Goal: Transaction & Acquisition: Purchase product/service

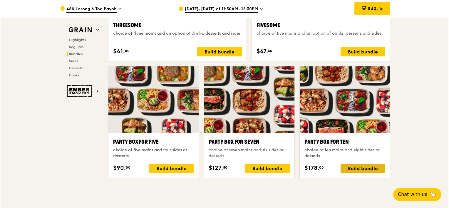
scroll to position [1143, 0]
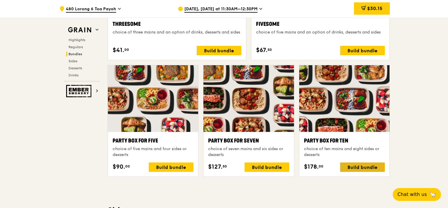
click at [353, 163] on div "Build bundle" at bounding box center [362, 166] width 45 height 9
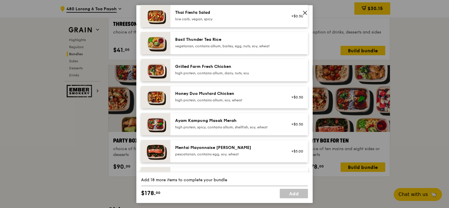
scroll to position [122, 0]
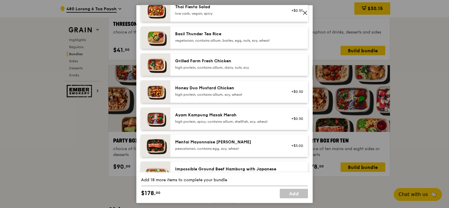
click at [235, 68] on div "high protein, contains allium, dairy, nuts, soy" at bounding box center [227, 67] width 105 height 5
click at [204, 63] on div "Grilled Farm Fresh Chicken" at bounding box center [227, 61] width 105 height 6
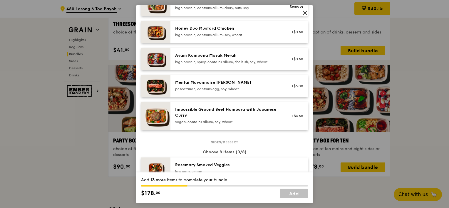
scroll to position [176, 0]
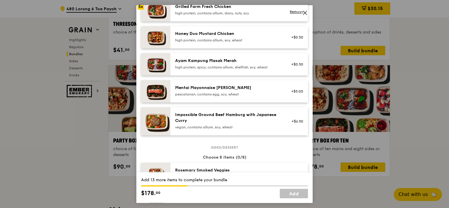
click at [223, 91] on div "Mentai Mayonnaise [PERSON_NAME] pescatarian, contains egg, soy, wheat" at bounding box center [227, 91] width 105 height 12
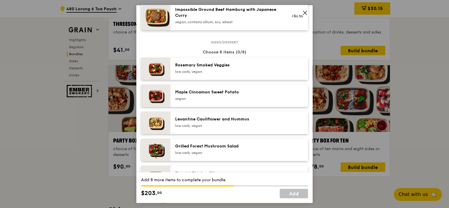
scroll to position [283, 0]
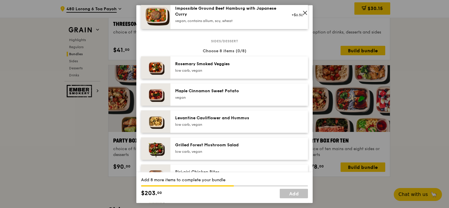
click at [244, 72] on div "low carb, vegan" at bounding box center [227, 70] width 105 height 5
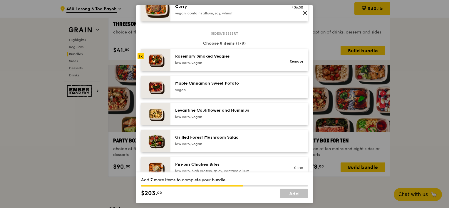
scroll to position [291, 0]
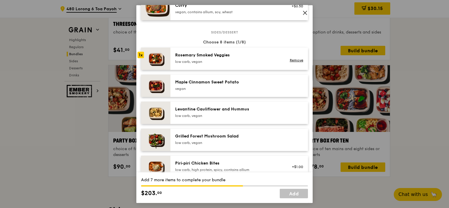
click at [221, 59] on div "low carb, vegan" at bounding box center [227, 61] width 105 height 5
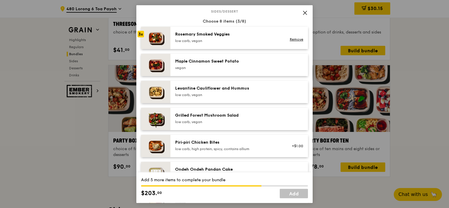
scroll to position [315, 0]
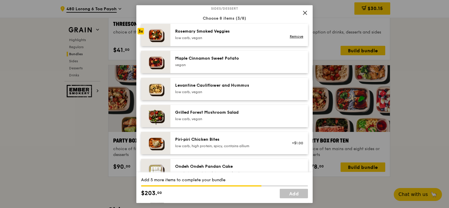
click at [240, 112] on div "Grilled Forest Mushroom Salad" at bounding box center [227, 113] width 105 height 6
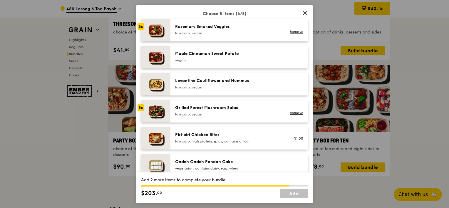
scroll to position [309, 0]
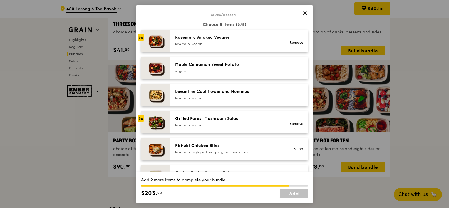
click at [214, 42] on div "low carb, vegan" at bounding box center [227, 44] width 105 height 5
click at [214, 123] on div "low carb, vegan" at bounding box center [227, 125] width 105 height 5
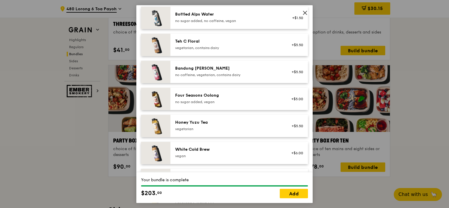
scroll to position [632, 0]
click at [236, 45] on div "vegetarian, contains dairy" at bounding box center [227, 47] width 105 height 5
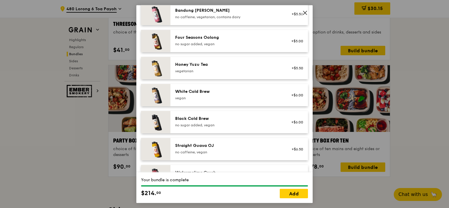
scroll to position [710, 0]
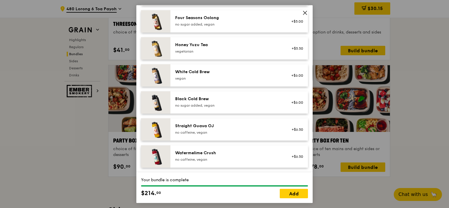
click at [238, 161] on div "no caffeine, vegan" at bounding box center [227, 159] width 105 height 5
click at [238, 160] on div "no caffeine, vegan" at bounding box center [227, 159] width 105 height 5
click at [238, 126] on div "Straight Guava OJ" at bounding box center [227, 126] width 105 height 6
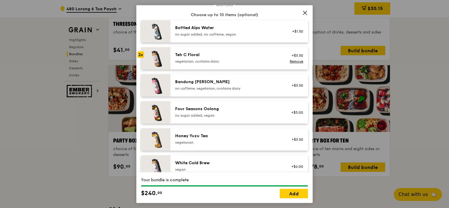
scroll to position [635, 0]
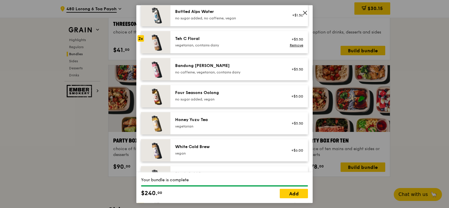
click at [248, 125] on div "vegetarian" at bounding box center [227, 126] width 105 height 5
click at [236, 95] on div "Four Seasons Oolong" at bounding box center [227, 93] width 105 height 6
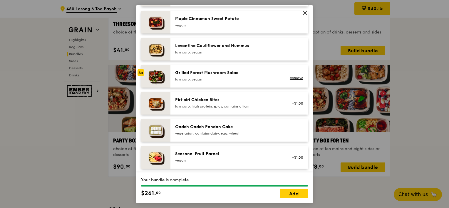
scroll to position [359, 0]
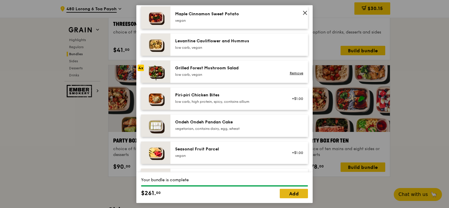
click at [296, 193] on link "Add" at bounding box center [294, 193] width 28 height 9
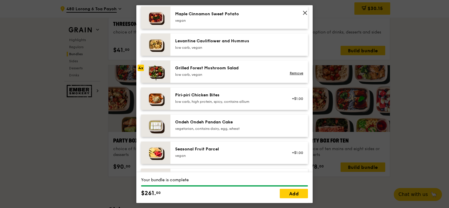
scroll to position [1143, 0]
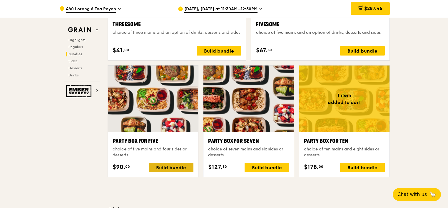
click at [170, 167] on div "Build bundle" at bounding box center [171, 167] width 45 height 9
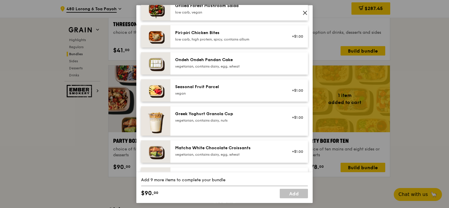
scroll to position [427, 0]
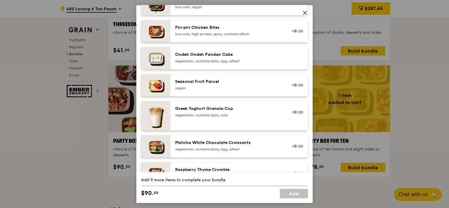
click at [304, 13] on icon at bounding box center [305, 13] width 4 height 4
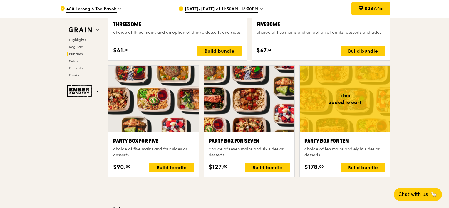
scroll to position [1143, 0]
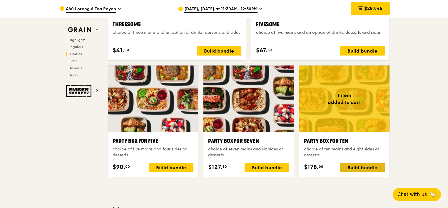
click at [362, 166] on div "Build bundle" at bounding box center [362, 167] width 45 height 9
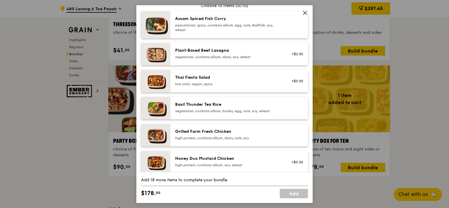
scroll to position [66, 0]
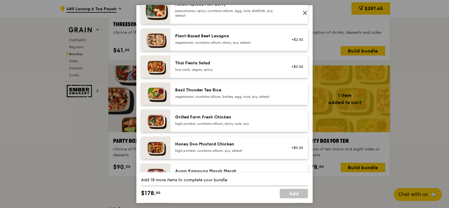
click at [236, 39] on div "Plant‑Based Beef Lasagna vegetarian, contains allium, dairy, soy, wheat" at bounding box center [227, 39] width 105 height 12
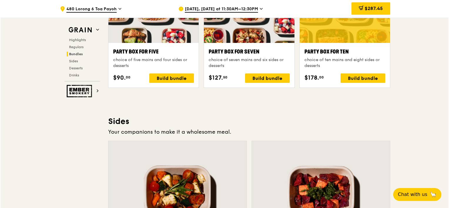
scroll to position [1233, 0]
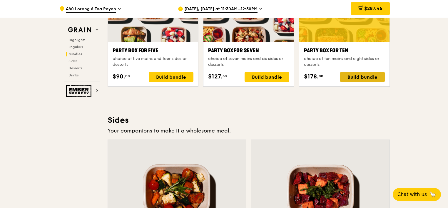
click at [361, 74] on div "Build bundle" at bounding box center [362, 76] width 45 height 9
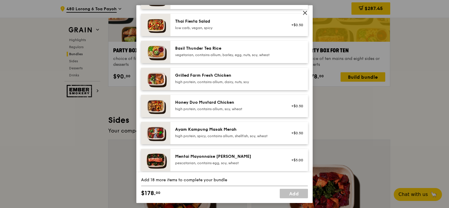
scroll to position [122, 0]
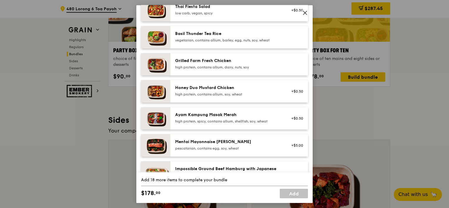
click at [243, 93] on div "high protein, contains allium, soy, wheat" at bounding box center [227, 94] width 105 height 5
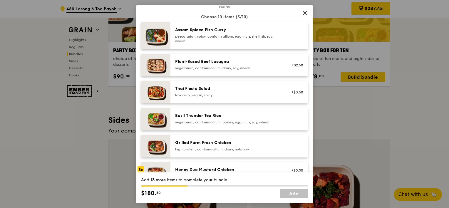
scroll to position [41, 0]
drag, startPoint x: 283, startPoint y: 13, endPoint x: 280, endPoint y: 65, distance: 52.4
click at [280, 65] on div "Mains Choose 10 items (5/10) Assam Spiced Fish [PERSON_NAME] pescatarian, spicy…" at bounding box center [224, 144] width 167 height 276
drag, startPoint x: 280, startPoint y: 65, endPoint x: 304, endPoint y: 12, distance: 58.3
click at [303, 11] on icon at bounding box center [304, 12] width 5 height 5
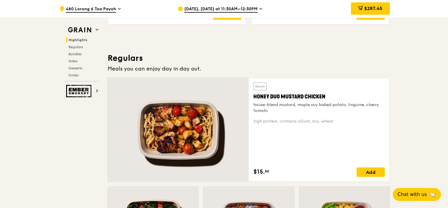
scroll to position [376, 0]
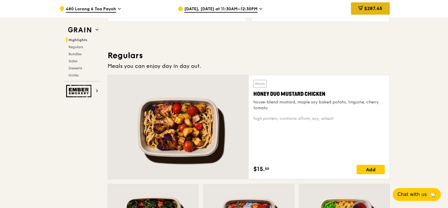
click at [367, 9] on span "$287.45" at bounding box center [373, 9] width 18 height 6
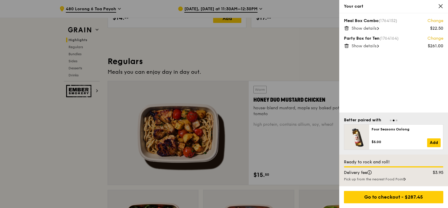
scroll to position [364, 0]
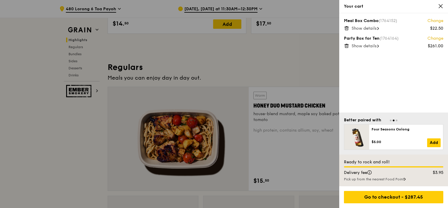
click at [347, 29] on icon at bounding box center [346, 28] width 5 height 5
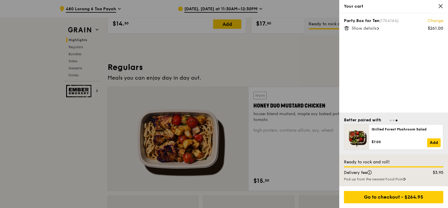
scroll to position [358, 0]
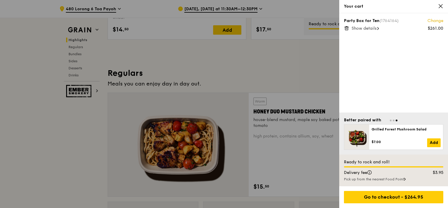
click at [375, 29] on span "Show details" at bounding box center [363, 28] width 25 height 5
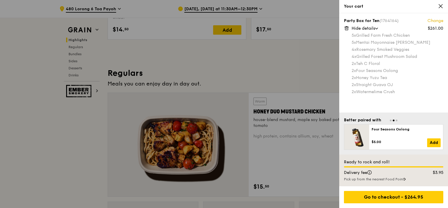
click at [309, 75] on div at bounding box center [224, 104] width 448 height 208
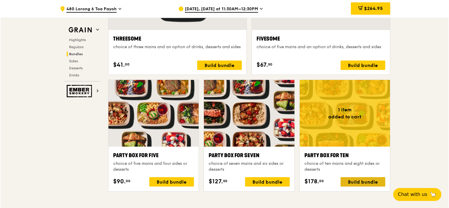
scroll to position [1129, 0]
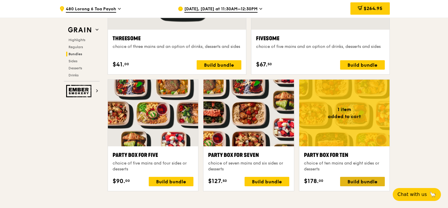
click at [357, 180] on div "Build bundle" at bounding box center [362, 181] width 45 height 9
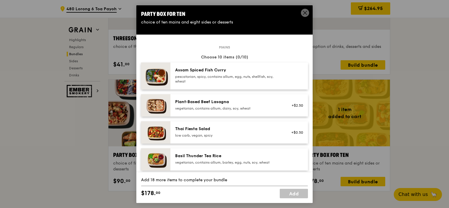
click at [221, 82] on div "pescatarian, spicy, contains allium, egg, nuts, shellfish, soy, wheat" at bounding box center [227, 78] width 105 height 9
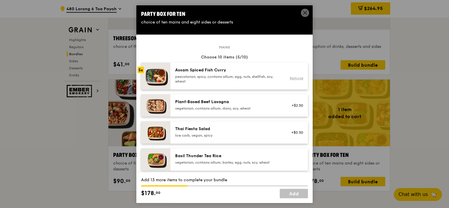
click at [295, 78] on link "Remove" at bounding box center [297, 78] width 14 height 4
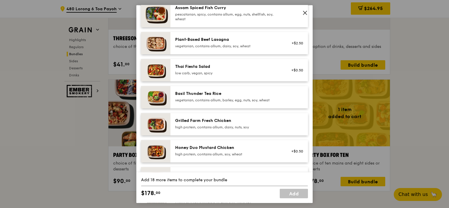
scroll to position [63, 0]
click at [231, 152] on div "high protein, contains allium, soy, wheat" at bounding box center [227, 153] width 105 height 5
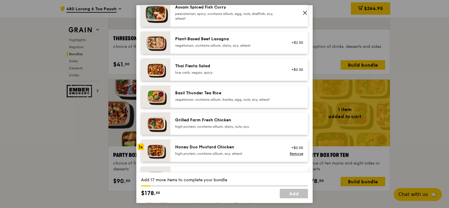
click at [231, 152] on div "high protein, contains allium, soy, wheat" at bounding box center [227, 153] width 105 height 5
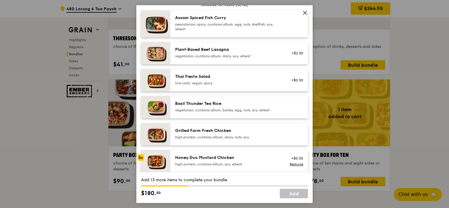
scroll to position [51, 0]
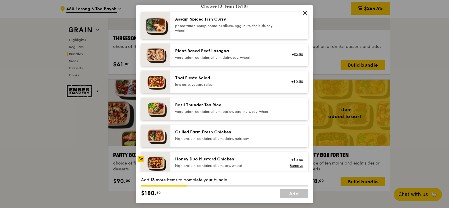
click at [232, 59] on div "vegetarian, contains allium, dairy, soy, wheat" at bounding box center [227, 57] width 105 height 5
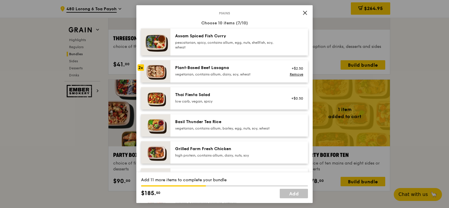
scroll to position [32, 0]
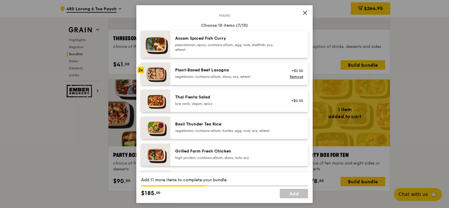
click at [226, 47] on div "pescatarian, spicy, contains allium, egg, nuts, shellfish, soy, wheat" at bounding box center [227, 47] width 105 height 9
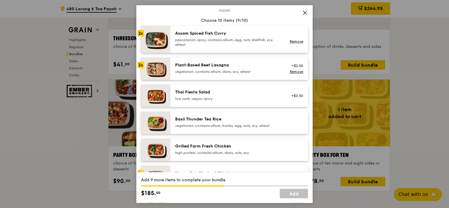
scroll to position [31, 0]
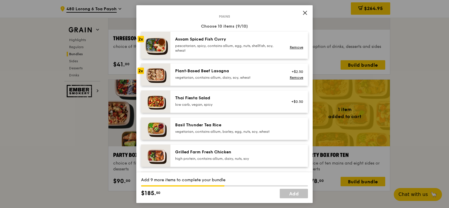
click at [226, 71] on div "Plant‑Based Beef Lasagna" at bounding box center [227, 71] width 105 height 6
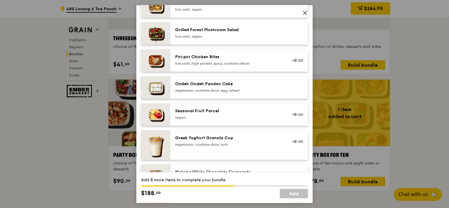
scroll to position [416, 0]
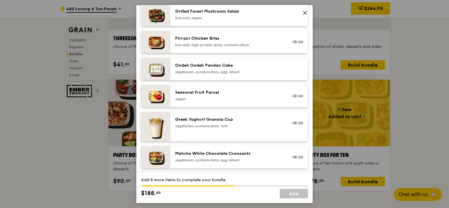
click at [242, 97] on div "vegan" at bounding box center [227, 99] width 105 height 5
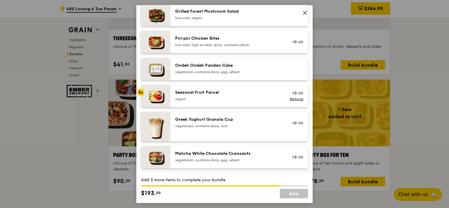
click at [242, 97] on div "vegan" at bounding box center [227, 99] width 105 height 5
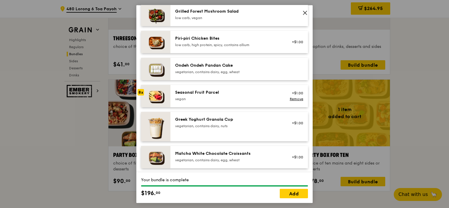
click at [242, 97] on div "vegan" at bounding box center [227, 99] width 105 height 5
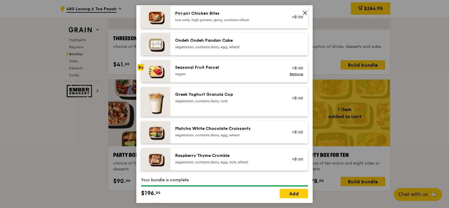
scroll to position [446, 0]
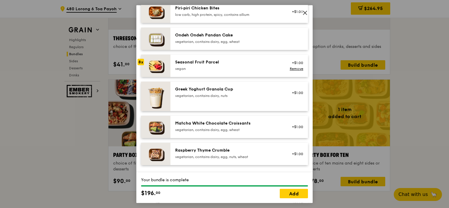
click at [213, 129] on div "vegetarian, contains dairy, egg, wheat" at bounding box center [227, 129] width 105 height 5
click at [292, 68] on link "Remove" at bounding box center [297, 69] width 14 height 4
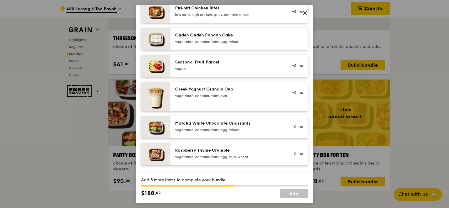
click at [224, 125] on div "Matcha White Chocolate Croissants" at bounding box center [227, 123] width 105 height 6
click at [292, 130] on link "Remove" at bounding box center [297, 130] width 14 height 4
click at [225, 66] on div "vegan" at bounding box center [227, 68] width 105 height 5
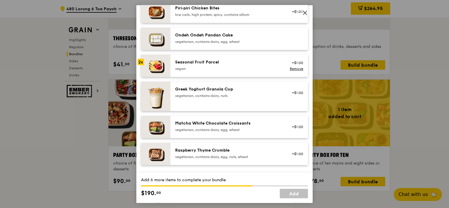
click at [225, 66] on div "vegan" at bounding box center [227, 68] width 105 height 5
click at [258, 70] on div "vegan" at bounding box center [227, 68] width 105 height 5
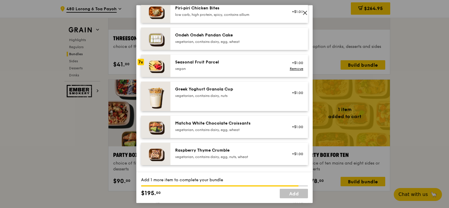
click at [258, 70] on div "vegan" at bounding box center [227, 68] width 105 height 5
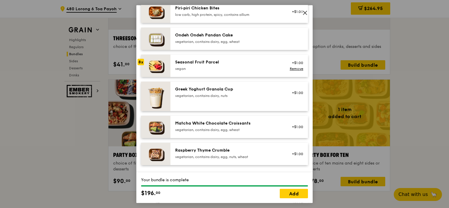
click at [258, 70] on div "vegan" at bounding box center [227, 68] width 105 height 5
click at [295, 68] on link "Remove" at bounding box center [297, 69] width 14 height 4
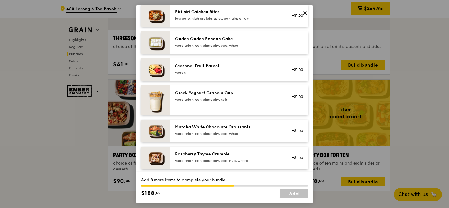
scroll to position [429, 0]
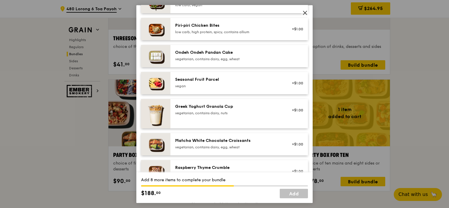
click at [247, 58] on div "vegetarian, contains dairy, egg, wheat" at bounding box center [227, 59] width 105 height 5
click at [295, 59] on link "Remove" at bounding box center [297, 57] width 14 height 4
click at [229, 84] on div "vegan" at bounding box center [227, 86] width 105 height 5
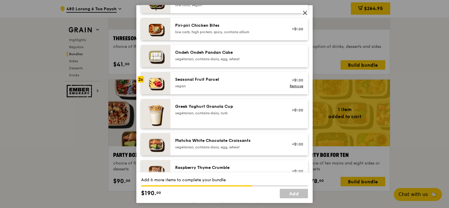
click at [229, 84] on div "vegan" at bounding box center [227, 86] width 105 height 5
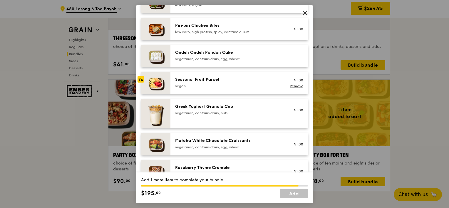
click at [229, 84] on div "vegan" at bounding box center [227, 86] width 105 height 5
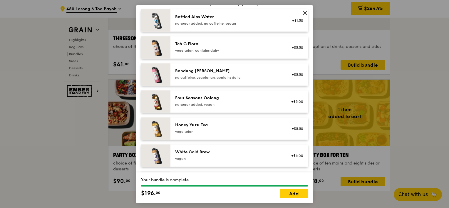
scroll to position [631, 0]
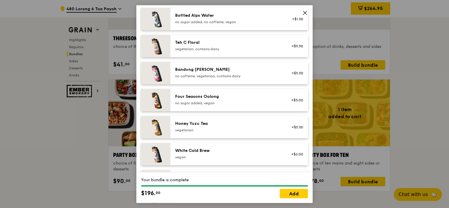
click at [232, 52] on div "Teh C Floral vegetarian, contains dairy +$5.50" at bounding box center [238, 46] width 137 height 22
click at [232, 52] on div "Teh C Floral vegetarian, contains dairy +$5.50 Remove" at bounding box center [238, 46] width 137 height 22
click at [228, 103] on div "no sugar added, vegan" at bounding box center [227, 103] width 105 height 5
click at [227, 130] on div "vegetarian" at bounding box center [227, 130] width 105 height 5
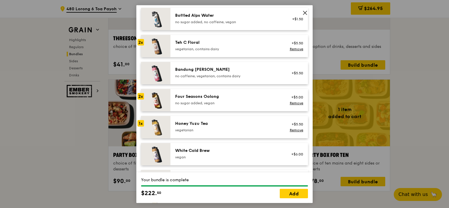
click at [227, 130] on div "vegetarian" at bounding box center [227, 130] width 105 height 5
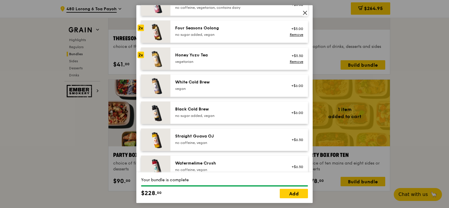
scroll to position [710, 0]
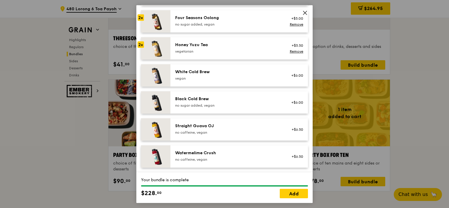
click at [230, 132] on div "no caffeine, vegan" at bounding box center [227, 132] width 105 height 5
click at [228, 153] on div "Watermelime Crush" at bounding box center [227, 153] width 105 height 6
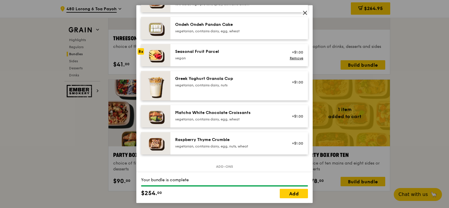
scroll to position [463, 0]
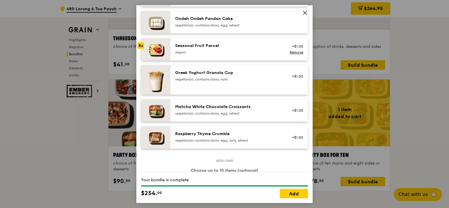
click at [295, 54] on link "Remove" at bounding box center [297, 52] width 14 height 4
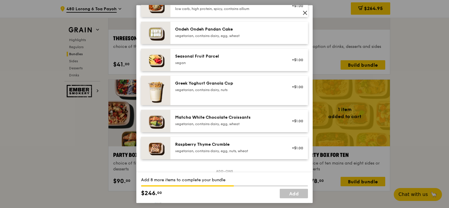
scroll to position [452, 0]
click at [247, 122] on div "vegetarian, contains dairy, egg, wheat" at bounding box center [227, 124] width 105 height 5
click at [244, 142] on div "Raspberry Thyme Crumble" at bounding box center [227, 145] width 105 height 6
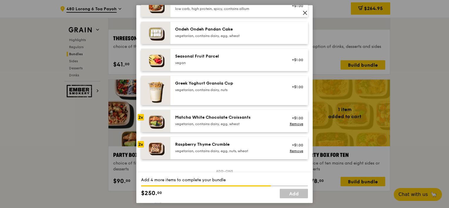
click at [246, 124] on div "vegetarian, contains dairy, egg, wheat" at bounding box center [227, 124] width 105 height 5
click at [244, 143] on div "Raspberry Thyme Crumble" at bounding box center [227, 145] width 105 height 6
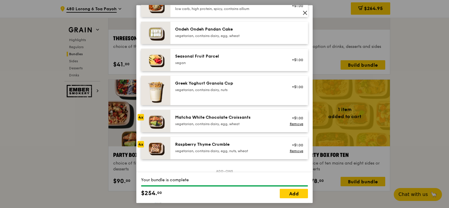
click at [244, 143] on div "Raspberry Thyme Crumble" at bounding box center [227, 145] width 105 height 6
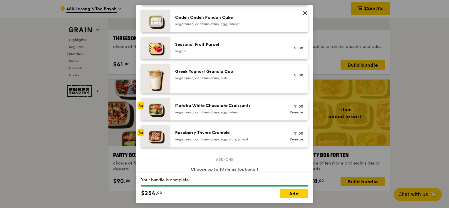
scroll to position [468, 0]
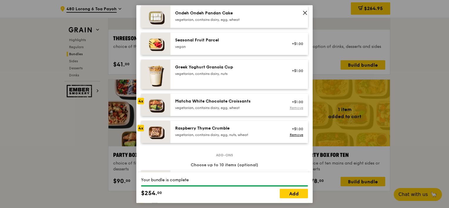
click at [290, 107] on link "Remove" at bounding box center [297, 108] width 14 height 4
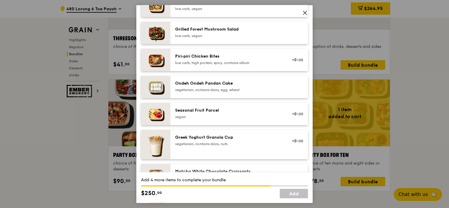
scroll to position [396, 0]
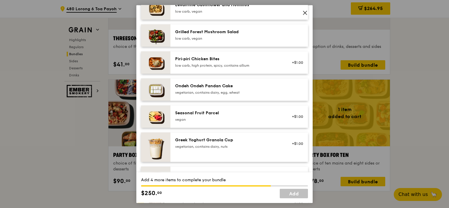
click at [248, 89] on div "Ondeh Ondeh Pandan Cake vegetarian, contains dairy, egg, wheat" at bounding box center [227, 89] width 105 height 12
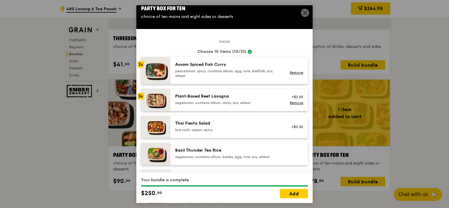
scroll to position [13, 0]
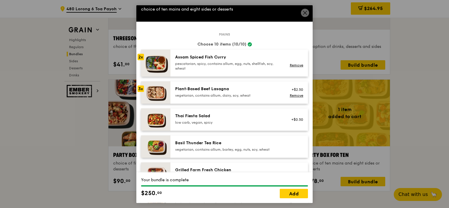
click at [247, 90] on div "Plant‑Based Beef Lasagna" at bounding box center [227, 89] width 105 height 6
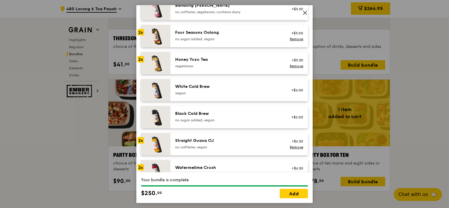
scroll to position [710, 0]
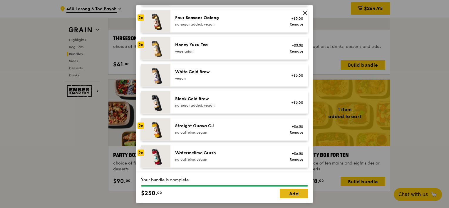
click at [298, 197] on link "Add" at bounding box center [294, 193] width 28 height 9
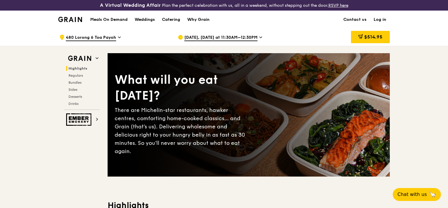
scroll to position [6, 0]
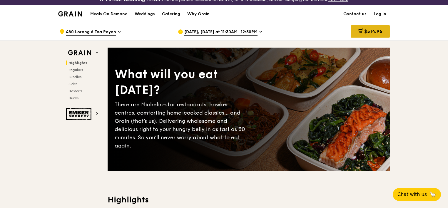
click at [374, 31] on span "$514.95" at bounding box center [373, 31] width 18 height 6
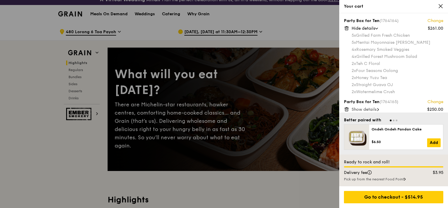
click at [364, 110] on span "Show details" at bounding box center [363, 109] width 25 height 5
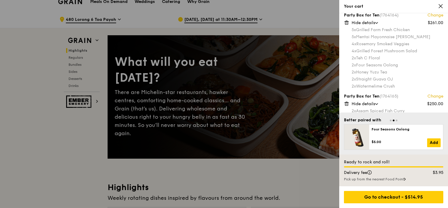
scroll to position [0, 0]
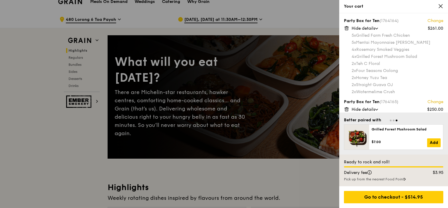
click at [306, 171] on div at bounding box center [224, 104] width 448 height 208
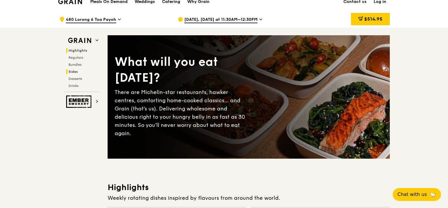
click at [75, 71] on span "Sides" at bounding box center [72, 72] width 9 height 4
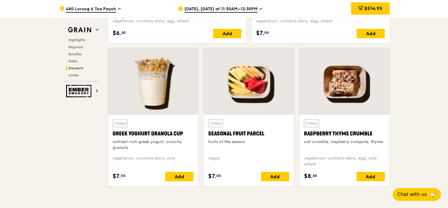
scroll to position [1857, 0]
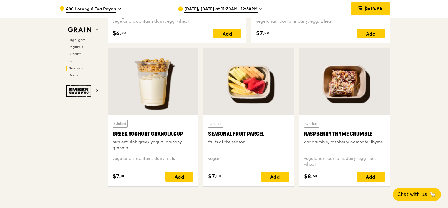
click at [381, 8] on span "$514.95" at bounding box center [373, 9] width 18 height 6
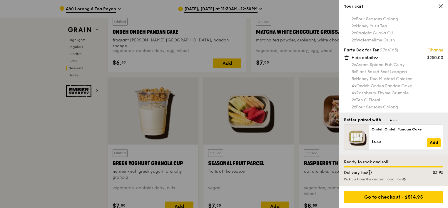
scroll to position [53, 0]
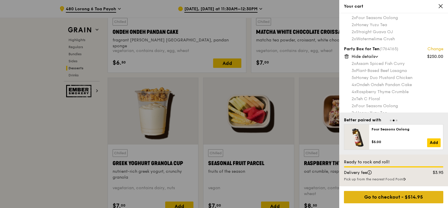
click at [401, 199] on div "Go to checkout - $514.95" at bounding box center [393, 197] width 99 height 12
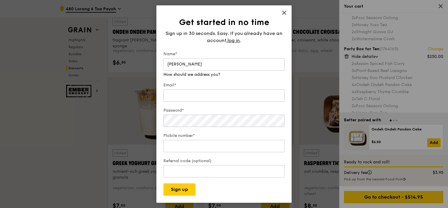
type input "[PERSON_NAME]"
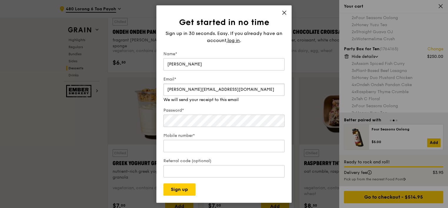
type input "[PERSON_NAME][EMAIL_ADDRESS][DOMAIN_NAME]"
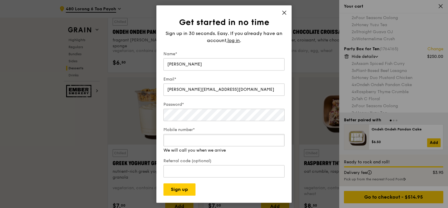
click at [206, 147] on div "Mobile number* We will call you when we arrive" at bounding box center [223, 140] width 121 height 26
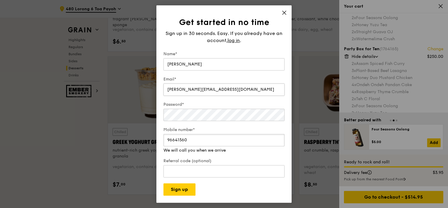
scroll to position [1847, 0]
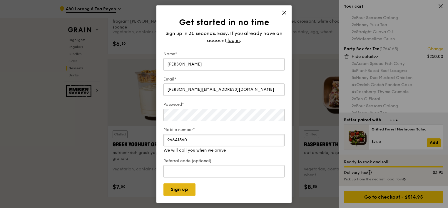
type input "96641560"
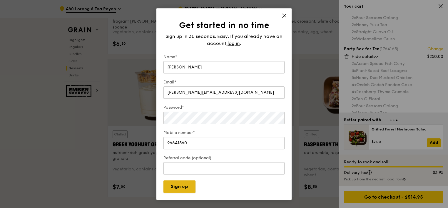
click at [179, 187] on button "Sign up" at bounding box center [179, 186] width 32 height 12
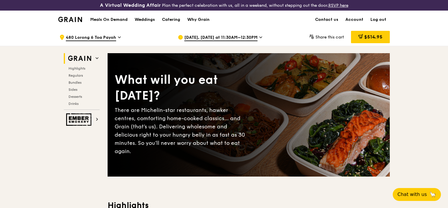
click at [262, 38] on icon at bounding box center [260, 37] width 3 height 5
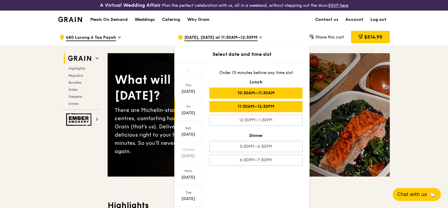
click at [274, 97] on div "10:30AM–11:30AM" at bounding box center [255, 93] width 93 height 11
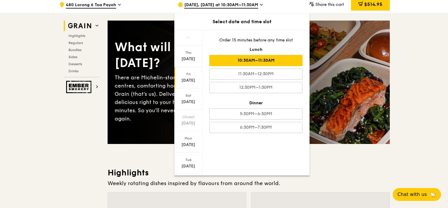
scroll to position [47, 0]
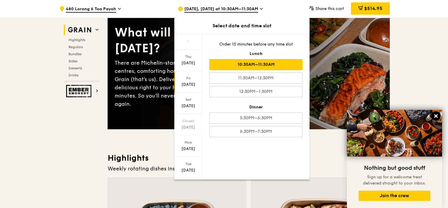
click at [435, 114] on icon at bounding box center [435, 115] width 5 height 5
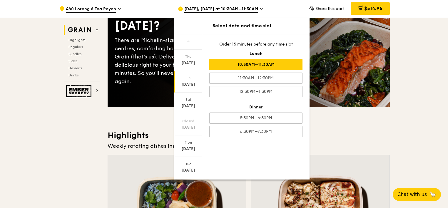
scroll to position [32, 0]
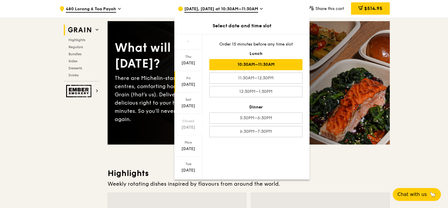
click at [265, 63] on div "10:30AM–11:30AM" at bounding box center [255, 64] width 93 height 11
click at [275, 8] on div "Sep 26, Tomorrow at 10:30AM–11:30AM" at bounding box center [232, 9] width 109 height 18
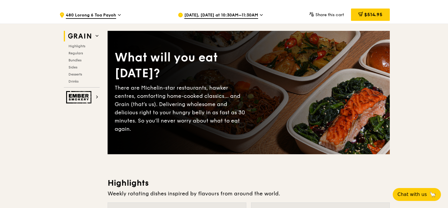
scroll to position [22, 0]
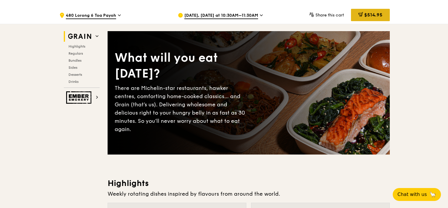
click at [364, 16] on span "$514.95" at bounding box center [373, 15] width 18 height 6
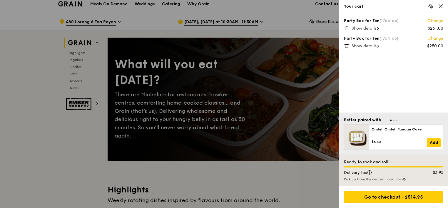
scroll to position [15, 0]
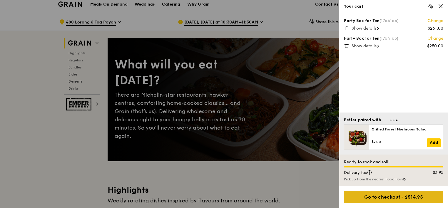
click at [411, 198] on div "Go to checkout - $514.95" at bounding box center [393, 197] width 99 height 12
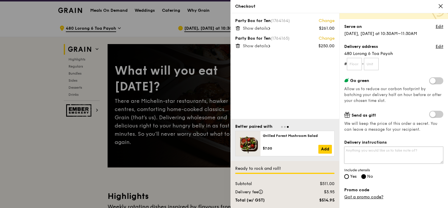
scroll to position [45, 0]
click at [383, 157] on textarea "Delivery instructions" at bounding box center [393, 154] width 99 height 17
type textarea "Please call me when arrive, I will pick up from lobby."
click at [318, 85] on div "Party Box for Ten (1764164) Change $261.00 Show details Party Box for Ten (1764…" at bounding box center [284, 66] width 109 height 106
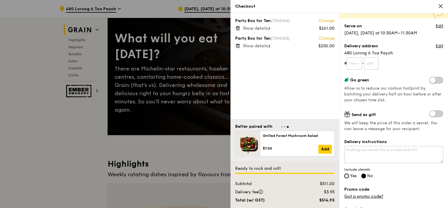
scroll to position [0, 0]
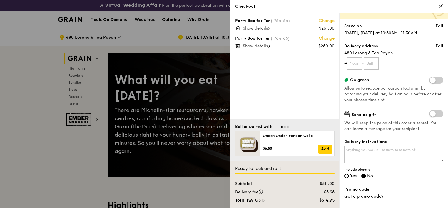
click at [59, 141] on div at bounding box center [224, 104] width 448 height 208
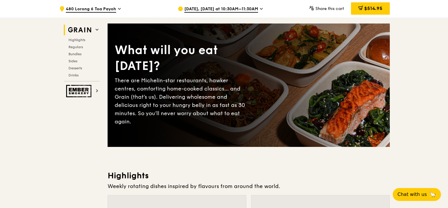
scroll to position [30, 0]
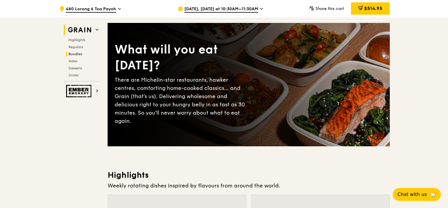
click at [78, 54] on span "Bundles" at bounding box center [75, 54] width 14 height 4
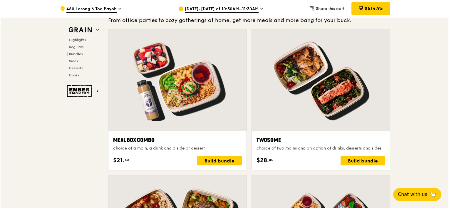
scroll to position [883, 0]
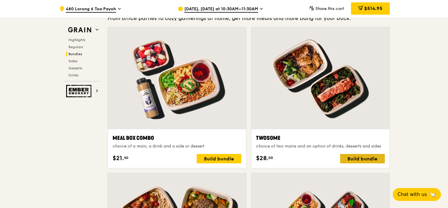
click at [355, 156] on div "Build bundle" at bounding box center [362, 158] width 45 height 9
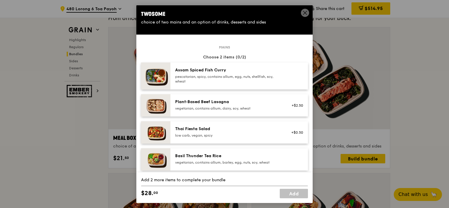
click at [211, 104] on div "Plant‑Based Beef Lasagna" at bounding box center [227, 102] width 105 height 6
click at [217, 106] on div "vegetarian, contains allium, dairy, soy, wheat" at bounding box center [227, 108] width 105 height 5
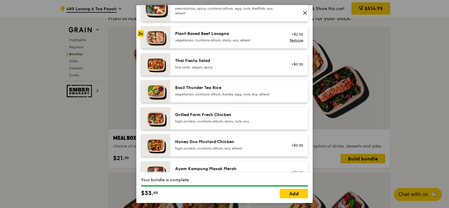
scroll to position [62, 0]
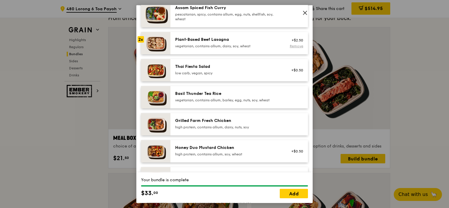
click at [292, 46] on link "Remove" at bounding box center [297, 46] width 14 height 4
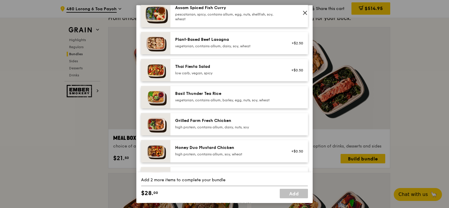
scroll to position [51, 0]
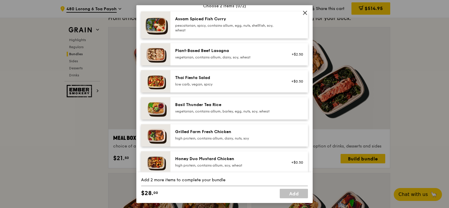
click at [215, 56] on div "vegetarian, contains allium, dairy, soy, wheat" at bounding box center [227, 57] width 105 height 5
click at [224, 29] on div "pescatarian, spicy, contains allium, egg, nuts, shellfish, soy, wheat" at bounding box center [227, 27] width 105 height 9
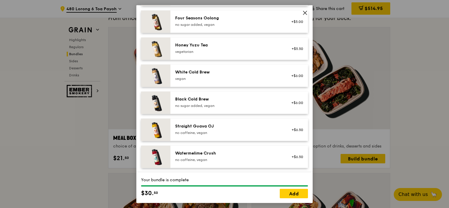
scroll to position [710, 0]
click at [229, 159] on div "no caffeine, vegan" at bounding box center [227, 159] width 105 height 5
click at [226, 155] on div "Watermelime Crush" at bounding box center [227, 153] width 105 height 6
click at [290, 157] on link "Remove" at bounding box center [297, 159] width 14 height 4
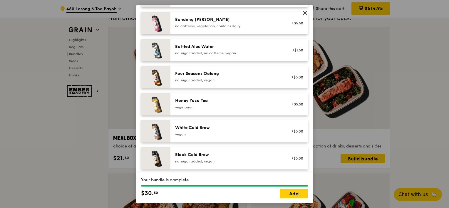
scroll to position [654, 0]
click at [223, 102] on div "Honey Yuzu Tea" at bounding box center [227, 100] width 105 height 6
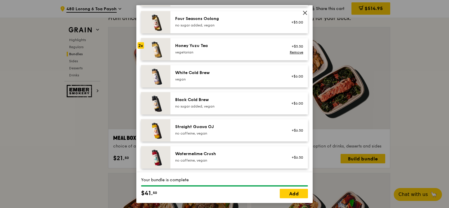
scroll to position [710, 0]
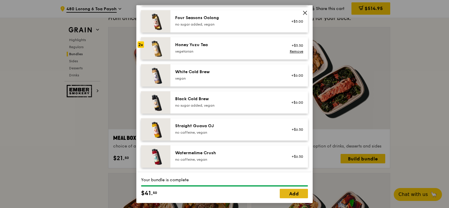
click at [291, 194] on link "Add" at bounding box center [294, 193] width 28 height 9
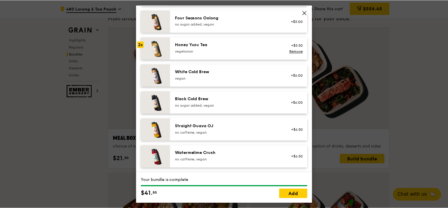
scroll to position [883, 0]
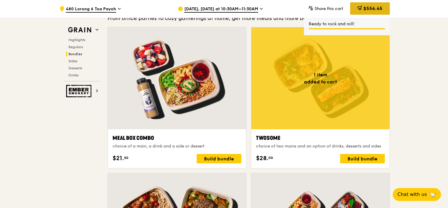
click at [368, 10] on span "$556.45" at bounding box center [372, 9] width 19 height 6
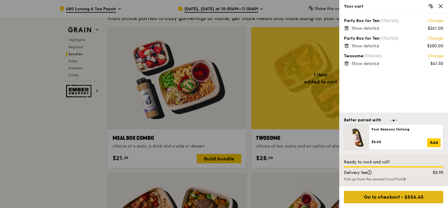
click at [391, 198] on div "Go to checkout - $556.45" at bounding box center [393, 197] width 99 height 12
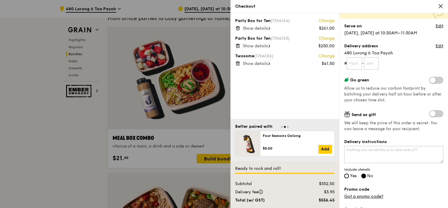
click at [383, 146] on div "Delivery instructions Include utensils Yes No" at bounding box center [393, 159] width 99 height 41
click at [381, 152] on textarea "Delivery instructions" at bounding box center [393, 154] width 99 height 17
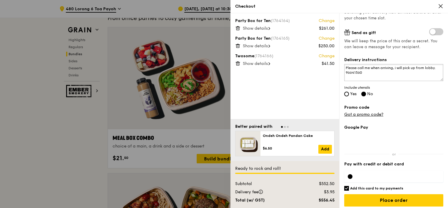
scroll to position [130, 0]
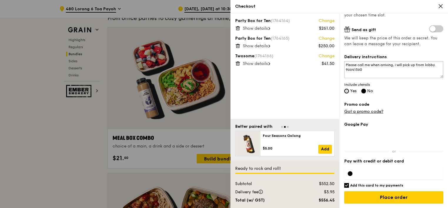
type textarea "Please call me when arriving, i will pick up from lobby. 96641560"
click at [348, 91] on input "Yes" at bounding box center [346, 91] width 5 height 5
radio input "true"
radio input "false"
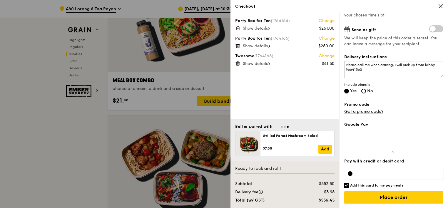
scroll to position [960, 0]
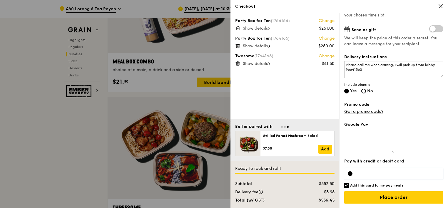
click at [346, 184] on input "Add this card to my payments" at bounding box center [346, 185] width 5 height 5
checkbox input "false"
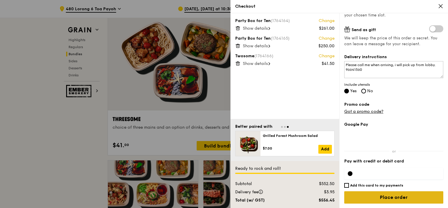
scroll to position [1057, 0]
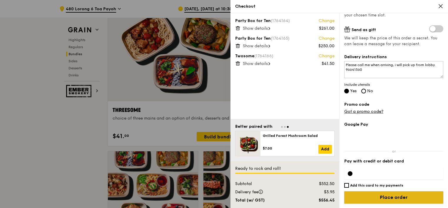
click at [407, 198] on input "Place order" at bounding box center [393, 197] width 99 height 12
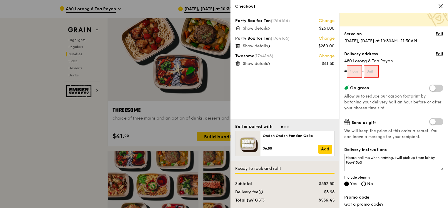
scroll to position [36, 0]
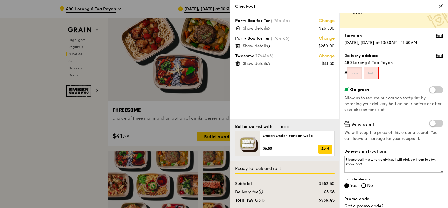
click at [357, 73] on input "text" at bounding box center [354, 73] width 15 height 12
type input "01"
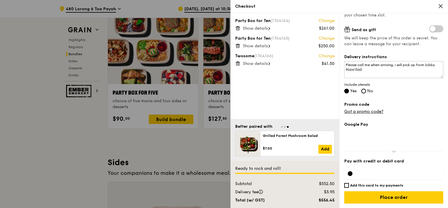
scroll to position [1209, 0]
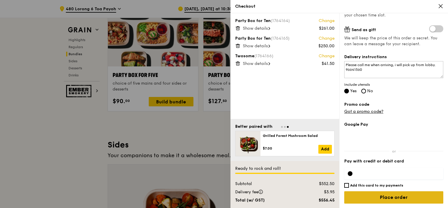
type input "00"
click at [386, 199] on input "Place order" at bounding box center [393, 197] width 99 height 12
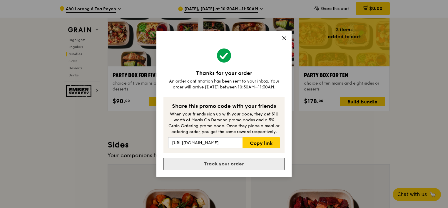
click at [243, 163] on link "Track your order" at bounding box center [223, 164] width 121 height 12
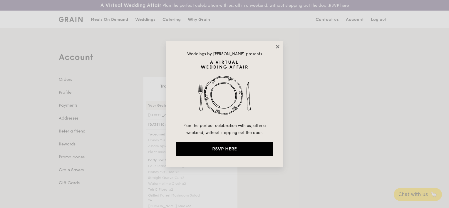
click at [280, 48] on icon at bounding box center [277, 46] width 5 height 5
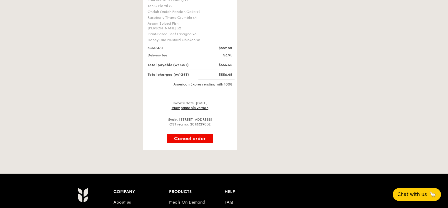
scroll to position [256, 0]
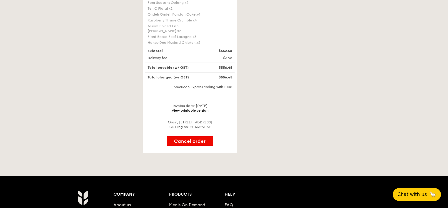
click at [197, 108] on link "View printable version" at bounding box center [190, 110] width 37 height 4
